Goal: Communication & Community: Answer question/provide support

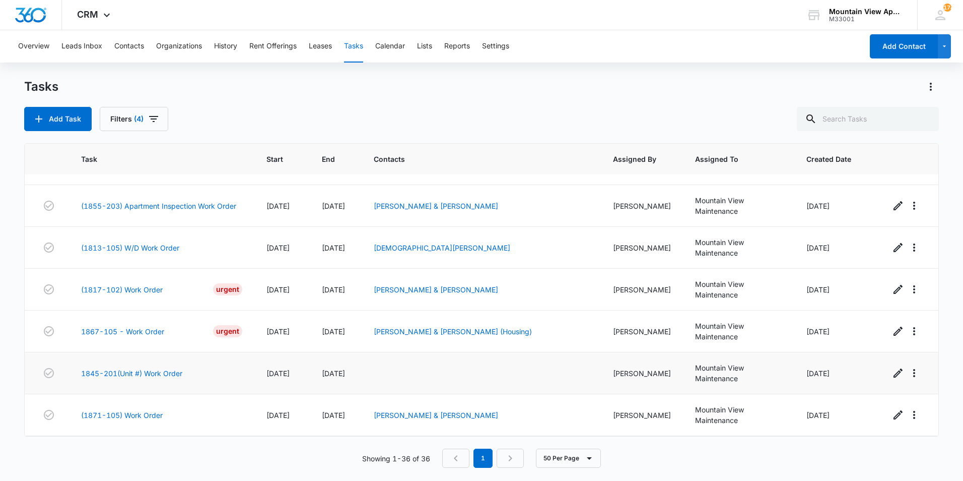
scroll to position [151, 0]
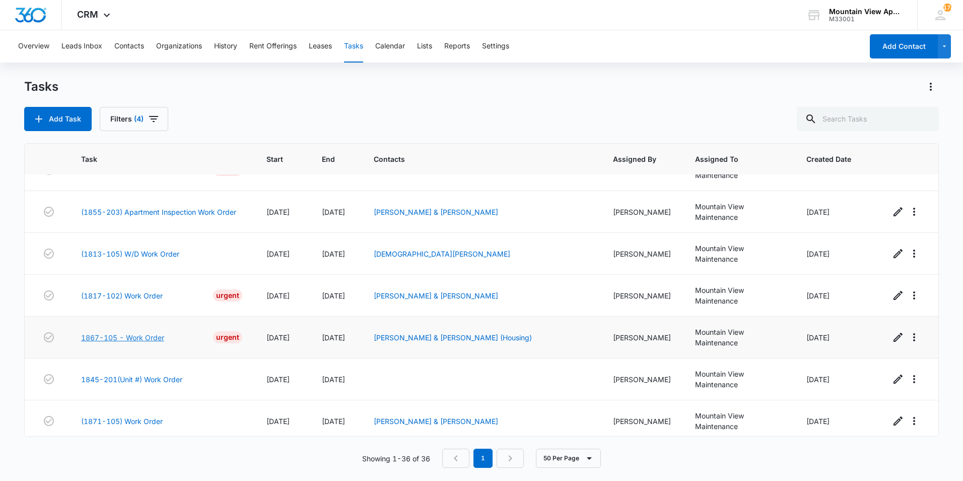
click at [98, 332] on link "1867-105 - Work Order" at bounding box center [122, 337] width 83 height 11
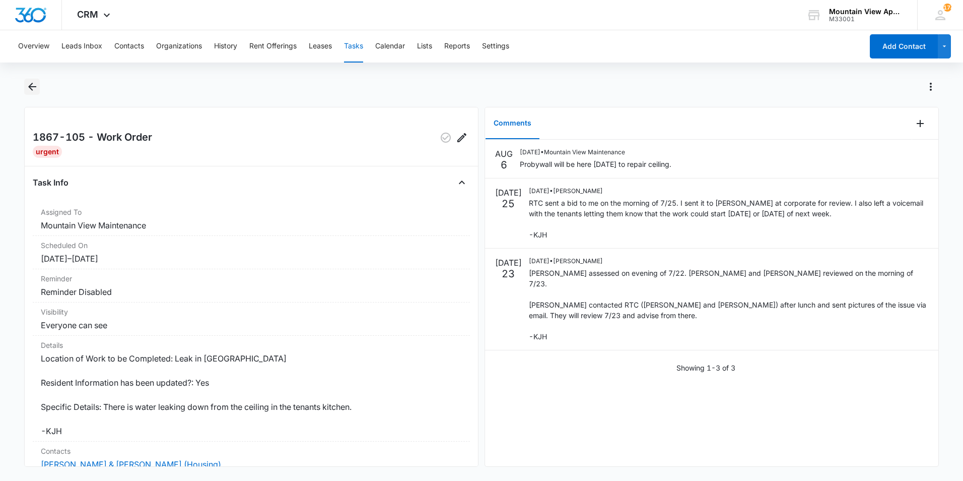
click at [32, 87] on icon "Back" at bounding box center [32, 87] width 12 height 12
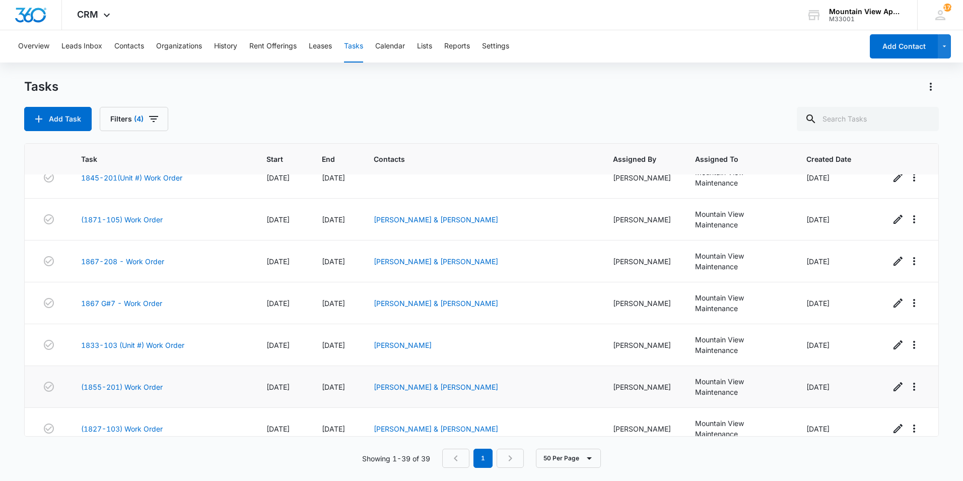
scroll to position [403, 0]
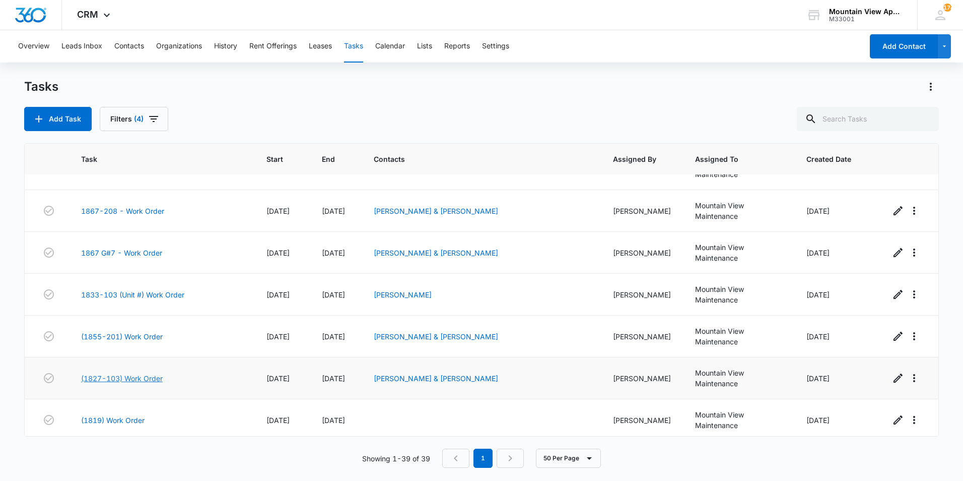
click at [140, 373] on link "(1827-103) Work Order" at bounding box center [122, 378] width 82 height 11
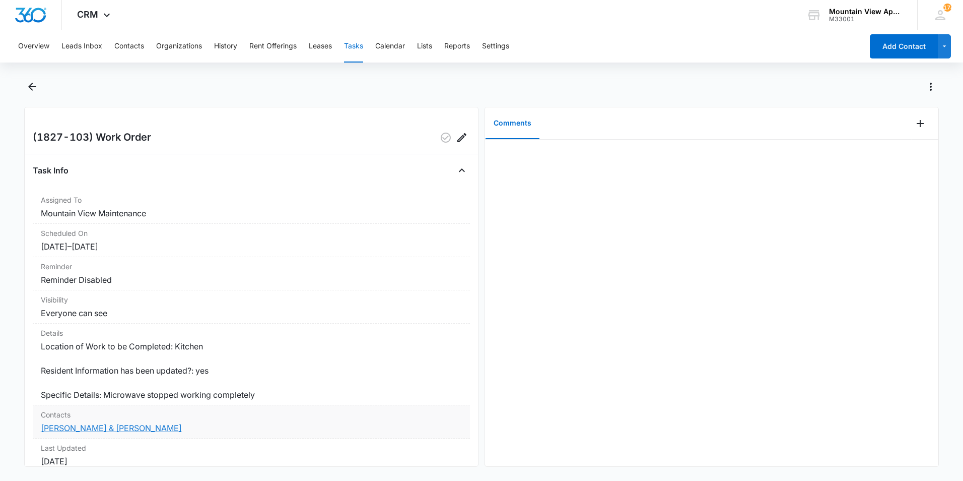
click at [111, 428] on link "[PERSON_NAME] & [PERSON_NAME]" at bounding box center [111, 428] width 141 height 10
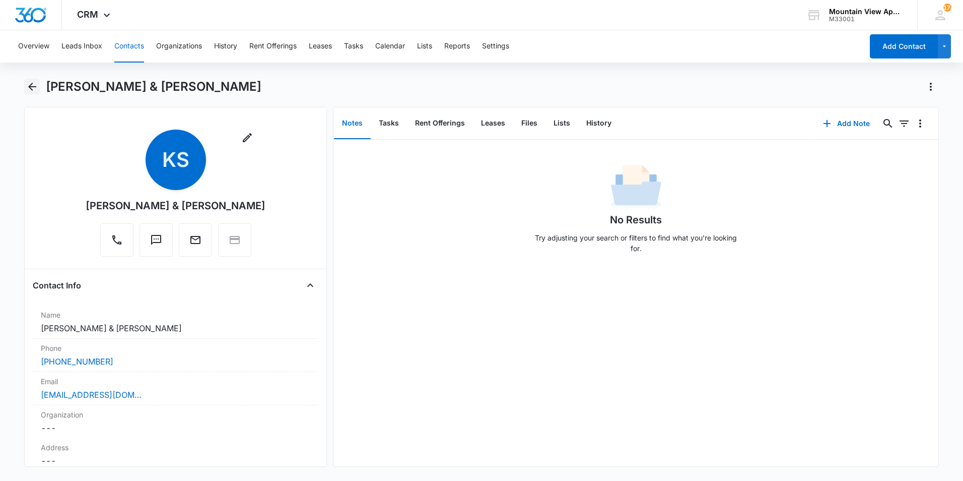
click at [35, 88] on icon "Back" at bounding box center [32, 87] width 12 height 12
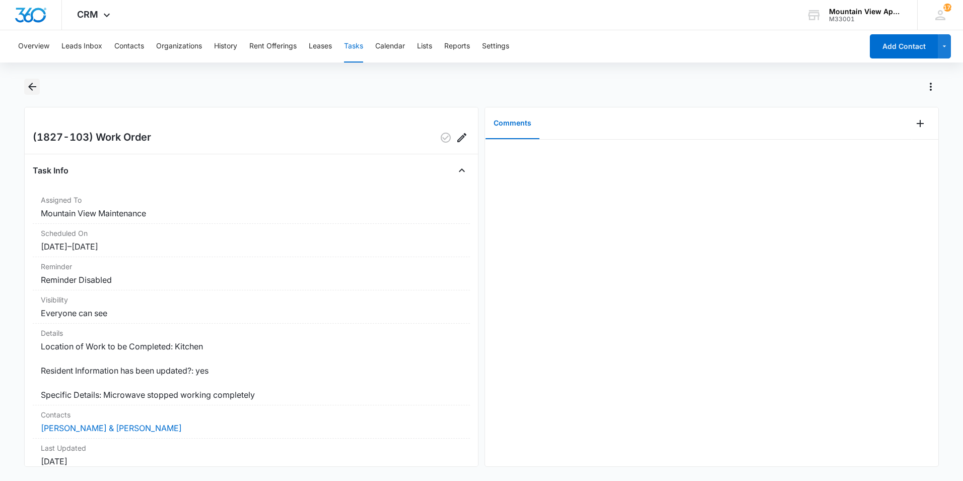
click at [32, 88] on icon "Back" at bounding box center [32, 87] width 12 height 12
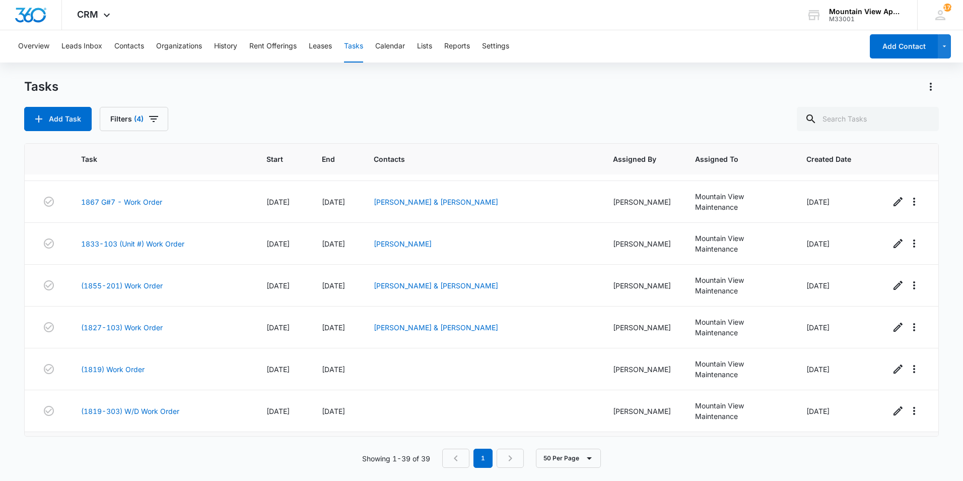
scroll to position [453, 0]
click at [140, 322] on link "(1827-103) Work Order" at bounding box center [122, 327] width 82 height 11
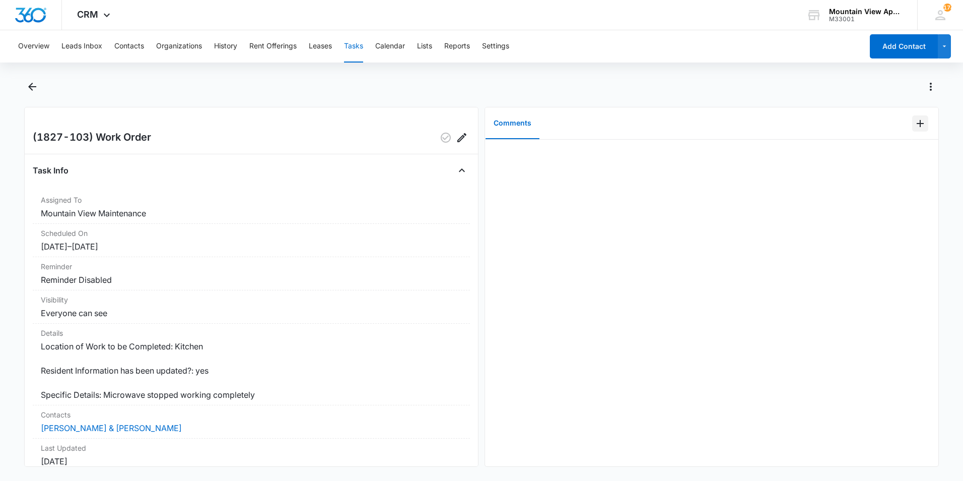
click at [915, 125] on icon "Add Comment" at bounding box center [921, 123] width 12 height 12
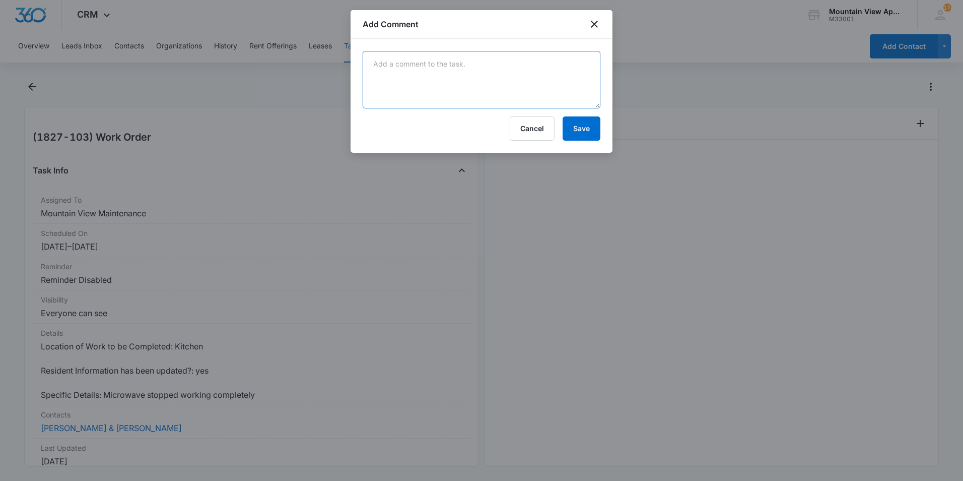
click at [514, 74] on textarea at bounding box center [482, 79] width 238 height 57
type textarea "Confirmed microwave is completely dead and not working. Power is good to outlet…"
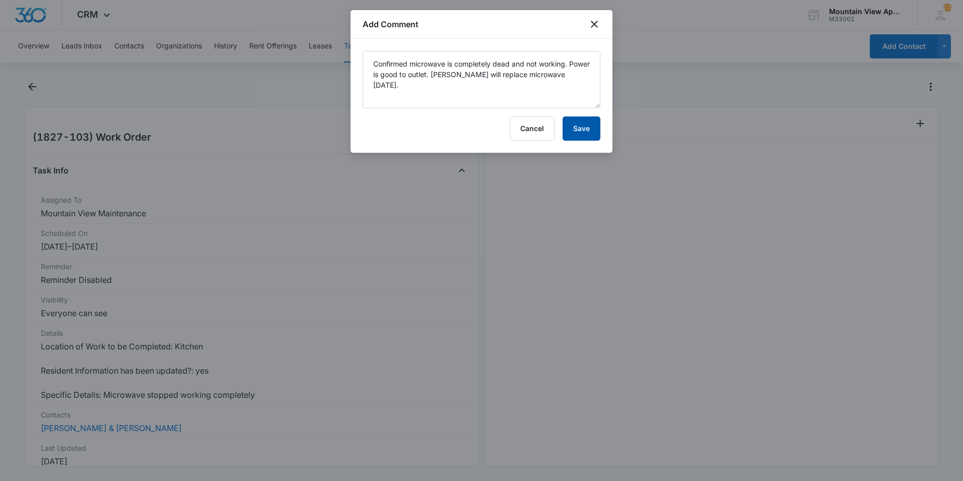
click at [587, 129] on button "Save" at bounding box center [582, 128] width 38 height 24
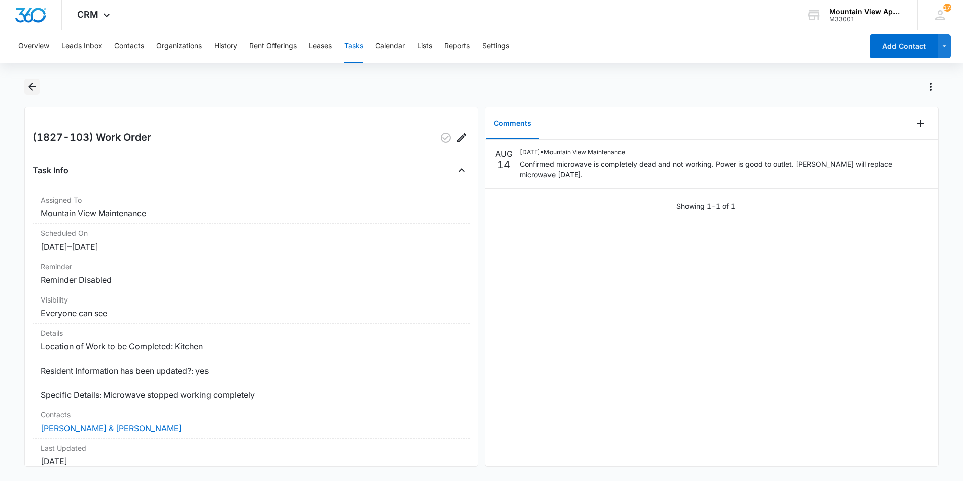
click at [32, 89] on icon "Back" at bounding box center [32, 87] width 8 height 8
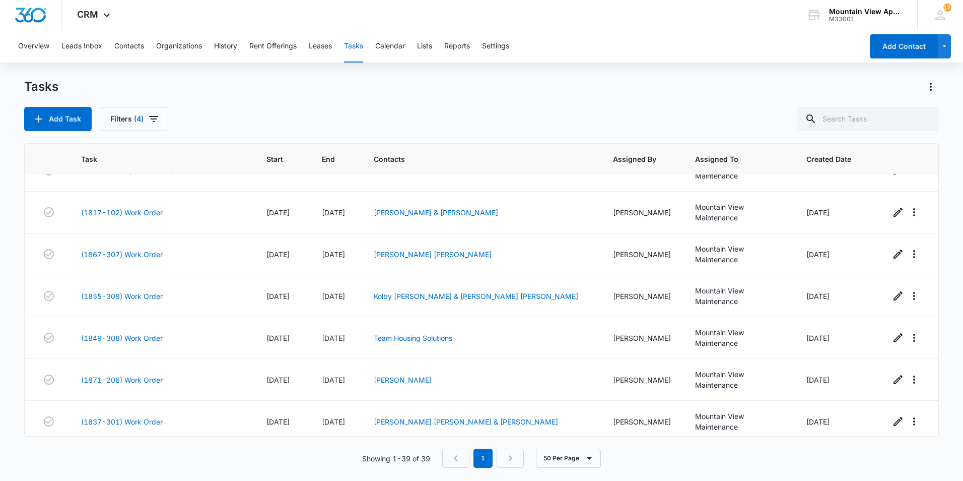
scroll to position [890, 0]
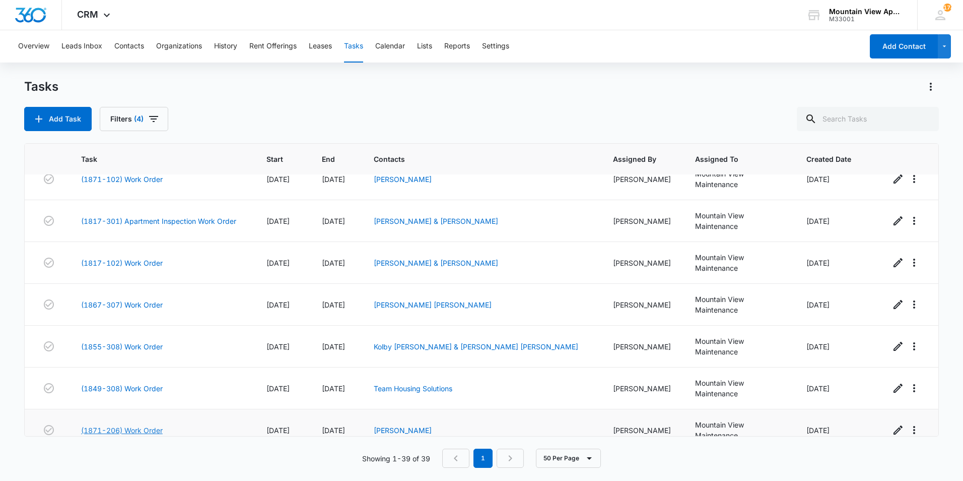
click at [134, 425] on link "(1871-206) Work Order" at bounding box center [122, 430] width 82 height 11
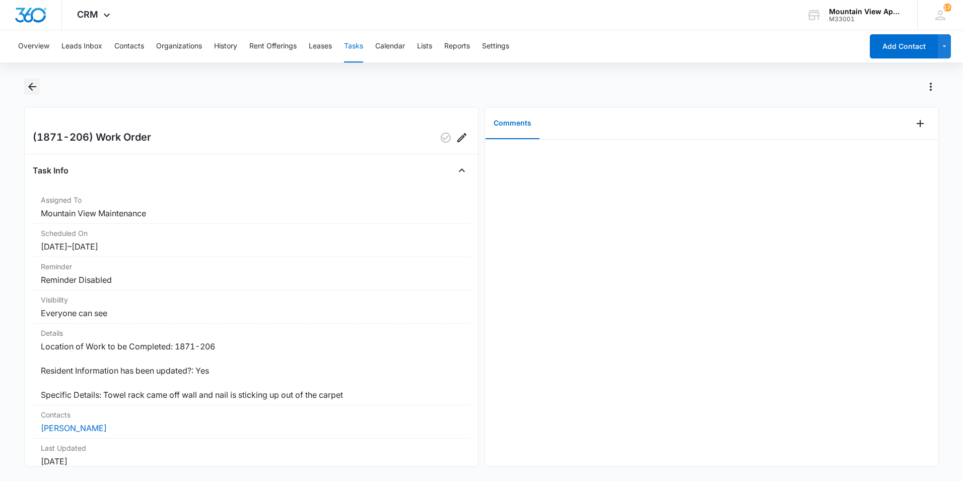
click at [31, 86] on icon "Back" at bounding box center [32, 87] width 12 height 12
